Goal: Task Accomplishment & Management: Manage account settings

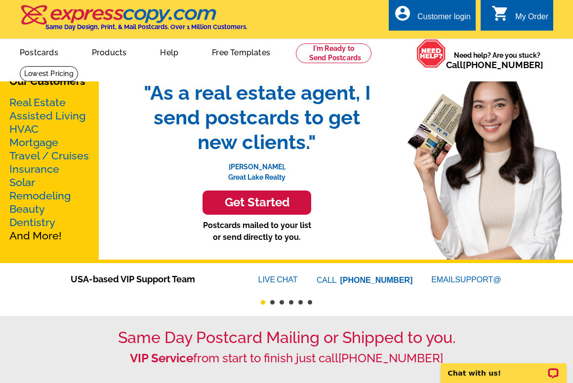
click at [428, 16] on div "Customer login" at bounding box center [443, 19] width 53 height 14
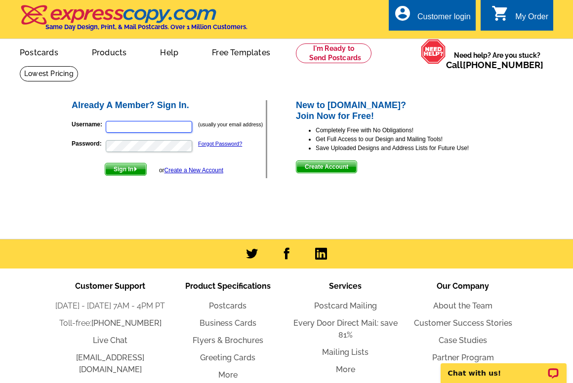
type input "[EMAIL_ADDRESS][DOMAIN_NAME]"
click at [126, 168] on span "Sign In" at bounding box center [125, 169] width 41 height 12
